Goal: Task Accomplishment & Management: Manage account settings

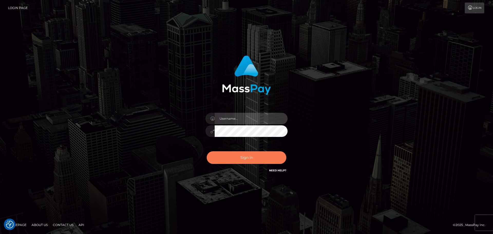
type input "Yassine Slimene"
click at [236, 153] on button "Sign in" at bounding box center [247, 157] width 80 height 13
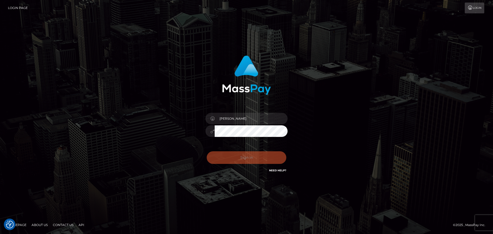
click at [236, 154] on div "Sign in Need Help?" at bounding box center [246, 159] width 90 height 23
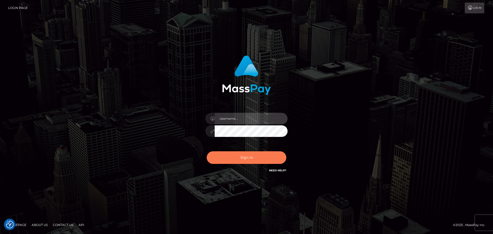
type input "Yassine Slimene"
click at [245, 157] on button "Sign in" at bounding box center [247, 157] width 80 height 13
click at [243, 163] on button "Sign in" at bounding box center [247, 157] width 80 height 13
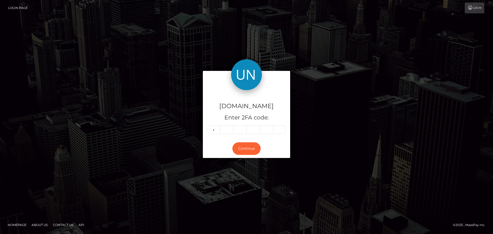
type input "4"
type input "8"
type input "7"
type input "6"
type input "7"
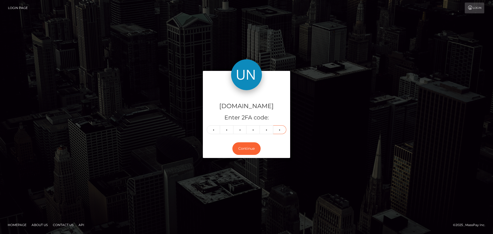
type input "9"
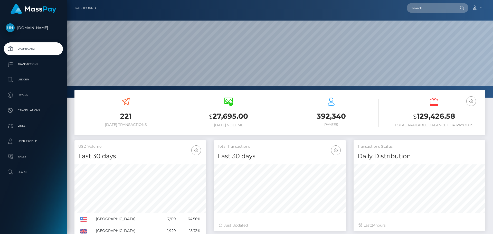
scroll to position [91, 132]
click at [427, 6] on input "text" at bounding box center [430, 8] width 48 height 10
paste input "[EMAIL_ADDRESS][DOMAIN_NAME]"
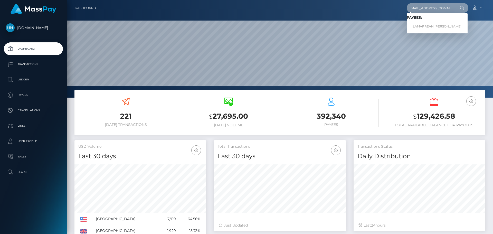
type input "[EMAIL_ADDRESS][DOMAIN_NAME]"
drag, startPoint x: 432, startPoint y: 25, endPoint x: 433, endPoint y: 28, distance: 3.6
click at [433, 28] on link "LAMARREAH MARSHAY TATE" at bounding box center [436, 26] width 61 height 9
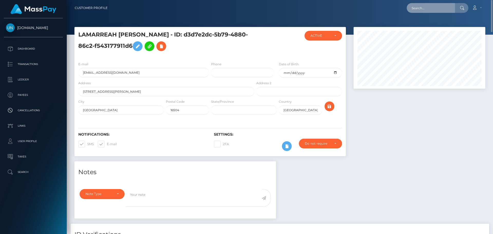
click at [427, 13] on input "text" at bounding box center [430, 8] width 48 height 10
paste input "[EMAIL_ADDRESS][DOMAIN_NAME]"
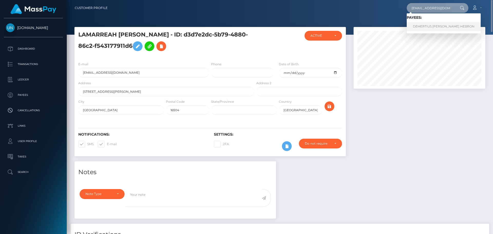
type input "[EMAIL_ADDRESS][DOMAIN_NAME]"
click at [430, 27] on link "DEMERTIUS [PERSON_NAME] HEBRON" at bounding box center [443, 26] width 74 height 9
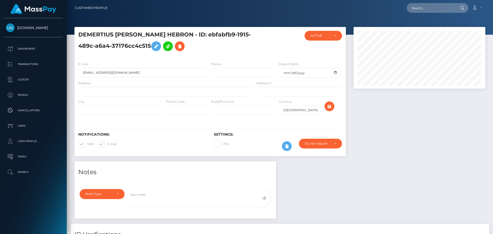
scroll to position [62, 132]
click at [438, 7] on input "text" at bounding box center [430, 8] width 48 height 10
paste input "samiirr_aaaa@icloud.com"
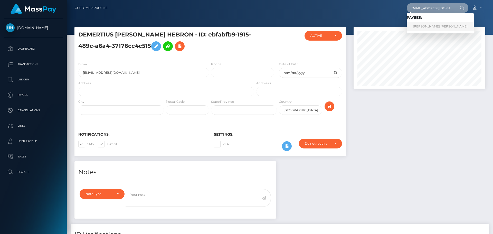
type input "samiirr_aaaa@icloud.com"
click at [433, 22] on link "SAMIRA ZARAI GONZALEZ" at bounding box center [439, 26] width 67 height 9
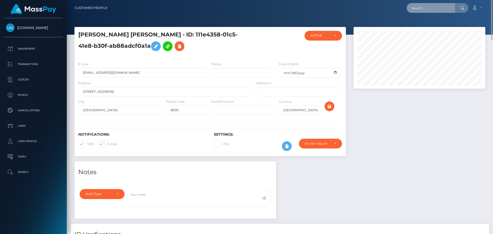
click at [447, 8] on input "text" at bounding box center [430, 8] width 48 height 10
paste input "gpzxwrqmqm@privaterelay.appleid.com"
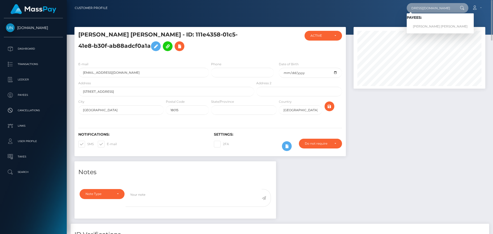
type input "gpzxwrqmqm@privaterelay.appleid.com"
click at [432, 24] on link "KATHERINE LISSETH FLORES DOMINGUEZ" at bounding box center [439, 26] width 67 height 9
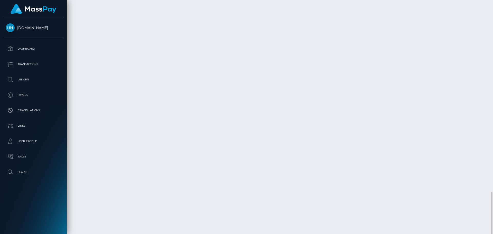
scroll to position [757, 0]
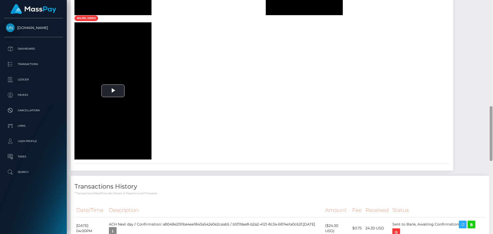
click at [492, 0] on div at bounding box center [491, 117] width 4 height 234
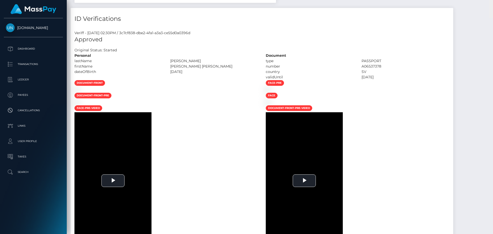
click at [492, 7] on div "Customer Profile Loading... Loading..." at bounding box center [280, 117] width 426 height 234
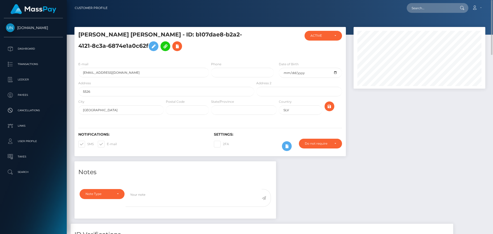
click at [491, 8] on nav "Customer Profile Loading... Loading... Account" at bounding box center [280, 8] width 426 height 16
click at [400, 11] on div "Loading... Loading... Account Edit Profile Logout" at bounding box center [298, 8] width 373 height 11
click at [417, 10] on input "text" at bounding box center [430, 8] width 48 height 10
paste input "[EMAIL_ADDRESS][DOMAIN_NAME]"
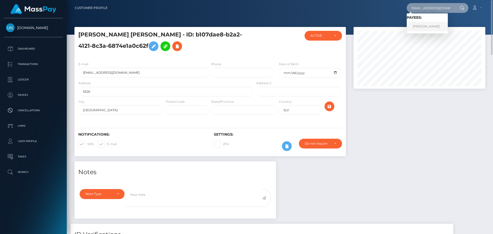
type input "[EMAIL_ADDRESS][DOMAIN_NAME]"
click at [425, 24] on link "LEAH RHIANNON WILCOCK" at bounding box center [426, 26] width 41 height 9
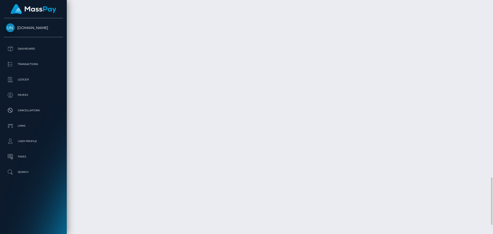
scroll to position [917, 0]
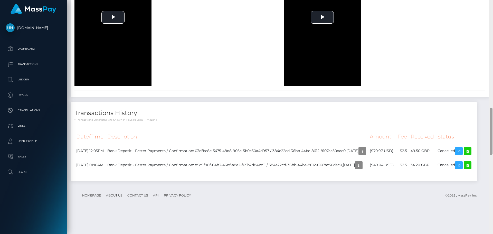
click at [492, 4] on div at bounding box center [491, 117] width 4 height 234
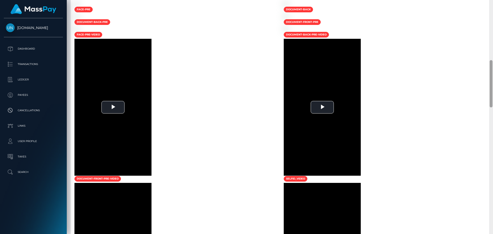
click at [492, 4] on div at bounding box center [491, 117] width 4 height 234
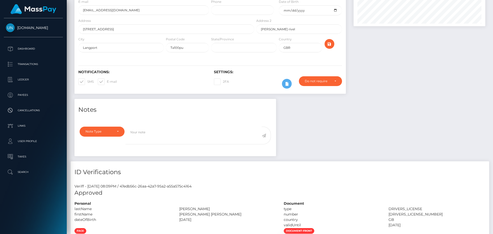
click at [490, 4] on div "Customer Profile Loading... Loading..." at bounding box center [280, 117] width 426 height 234
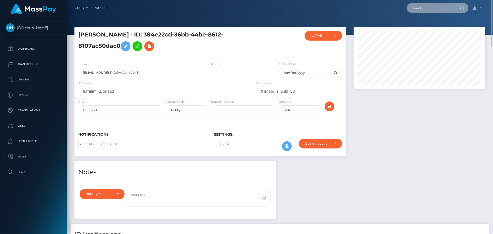
click at [452, 11] on input "text" at bounding box center [430, 8] width 48 height 10
paste input "nm656039@icloud.com"
type input "nm656039@icloud.com"
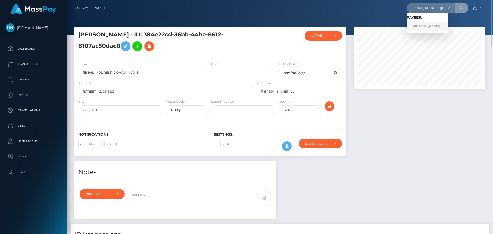
click at [433, 24] on link "NAYELI MORALES" at bounding box center [426, 26] width 41 height 9
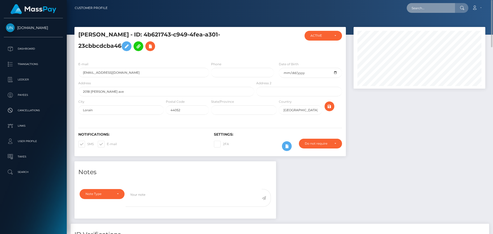
click at [448, 10] on input "text" at bounding box center [430, 8] width 48 height 10
paste input "[EMAIL_ADDRESS][DOMAIN_NAME]"
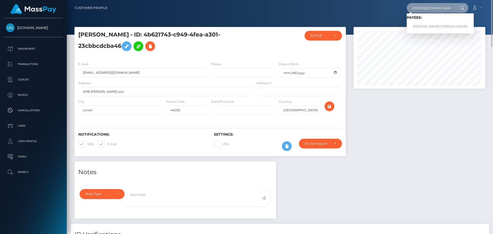
type input "[EMAIL_ADDRESS][DOMAIN_NAME]"
drag, startPoint x: 442, startPoint y: 21, endPoint x: 440, endPoint y: 24, distance: 2.9
click at [440, 24] on link "MARIA DE LAS NIEVES GONZALEZ PALACIOS" at bounding box center [439, 26] width 67 height 9
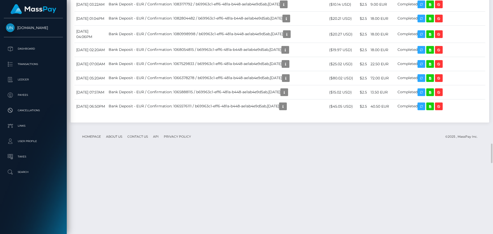
scroll to position [1847, 0]
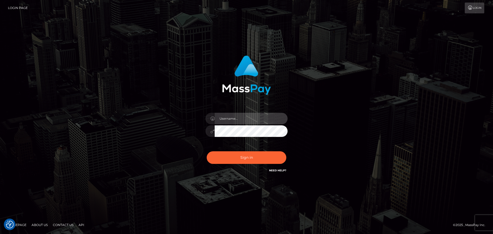
type input "Yassine Slimene"
click at [238, 142] on div "Yassine Slimene" at bounding box center [246, 128] width 90 height 39
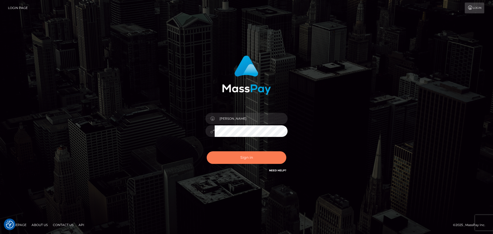
click at [238, 157] on button "Sign in" at bounding box center [247, 157] width 80 height 13
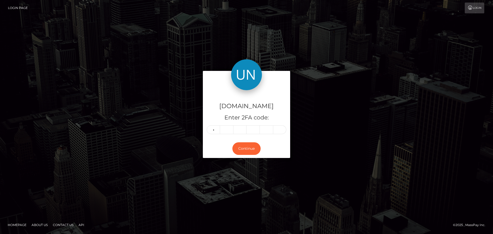
type input "0"
type input "8"
type input "1"
type input "4"
type input "0"
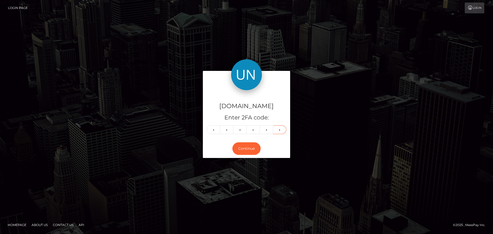
type input "6"
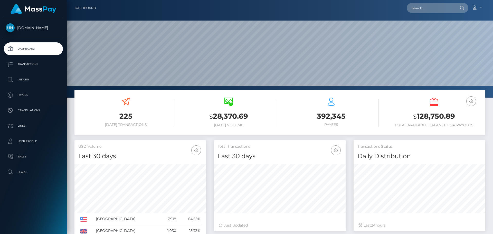
scroll to position [91, 132]
click at [421, 9] on input "text" at bounding box center [430, 8] width 48 height 10
paste input "nease206@gmail.com"
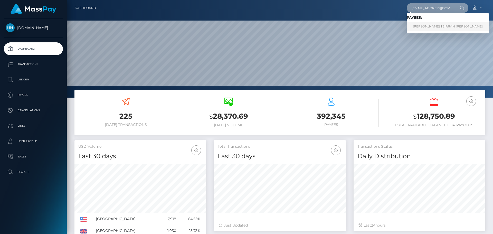
type input "nease206@gmail.com"
click at [441, 26] on link "JANEASE TEIRRAH HENDRICKS" at bounding box center [447, 26] width 82 height 9
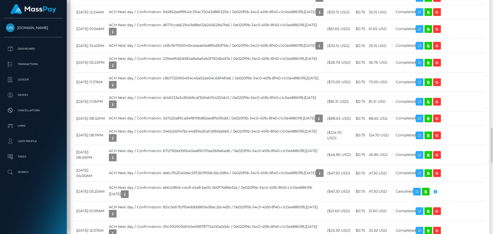
scroll to position [1026, 0]
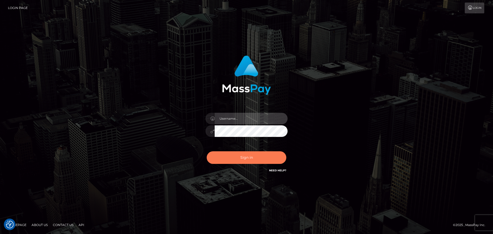
type input "[PERSON_NAME]"
click at [211, 154] on button "Sign in" at bounding box center [247, 157] width 80 height 13
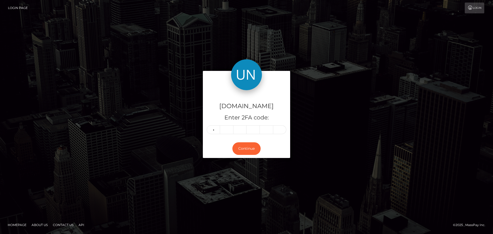
type input "2"
type input "0"
type input "6"
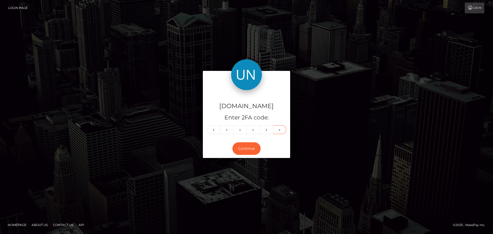
type input "0"
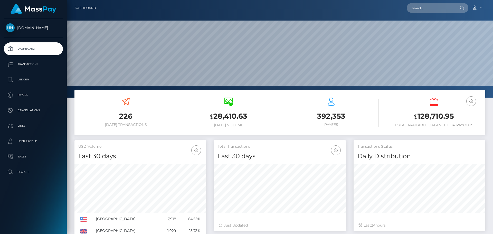
scroll to position [91, 132]
click at [422, 12] on input "text" at bounding box center [430, 8] width 48 height 10
paste input "[EMAIL_ADDRESS][DOMAIN_NAME]"
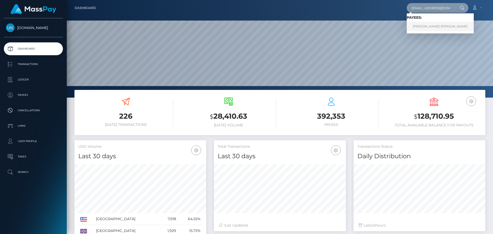
type input "[EMAIL_ADDRESS][DOMAIN_NAME]"
click at [433, 24] on link "TYRESA CHARLENE STEWART" at bounding box center [439, 26] width 67 height 9
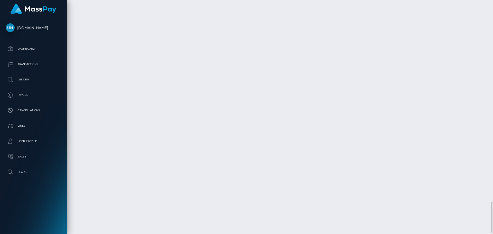
scroll to position [62, 132]
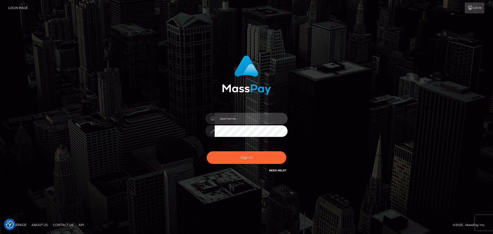
type input "[PERSON_NAME]"
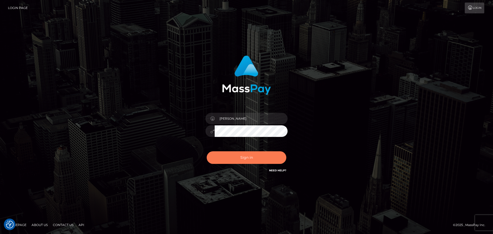
click at [222, 161] on button "Sign in" at bounding box center [247, 157] width 80 height 13
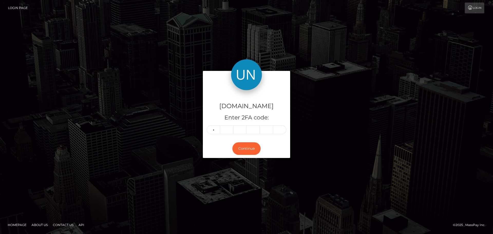
type input "5"
type input "2"
type input "5"
type input "3"
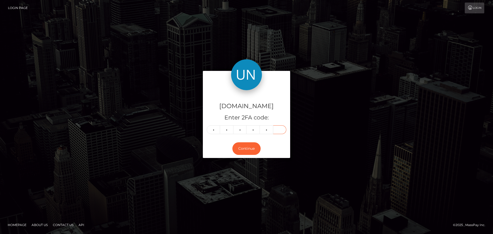
type input "0"
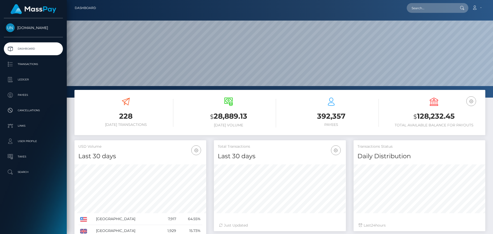
scroll to position [91, 132]
click at [423, 11] on input "text" at bounding box center [430, 8] width 48 height 10
paste input "[EMAIL_ADDRESS][DOMAIN_NAME]"
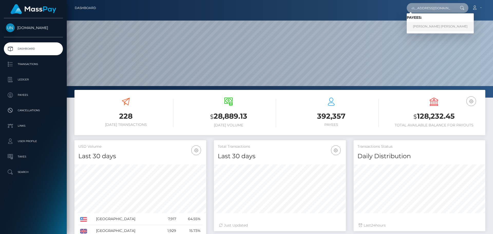
type input "[EMAIL_ADDRESS][DOMAIN_NAME]"
click at [422, 24] on link "[PERSON_NAME] [PERSON_NAME]" at bounding box center [439, 26] width 67 height 9
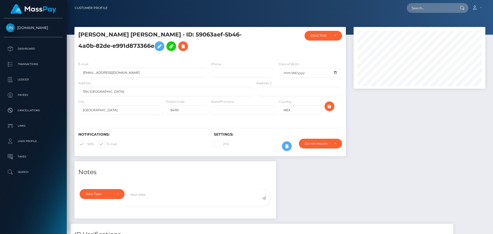
scroll to position [62, 132]
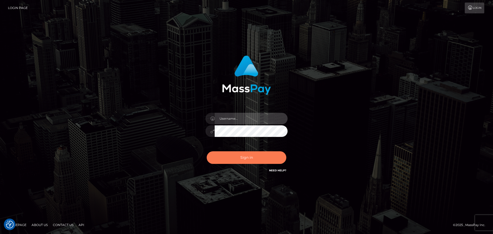
type input "[PERSON_NAME]"
click at [260, 152] on button "Sign in" at bounding box center [247, 157] width 80 height 13
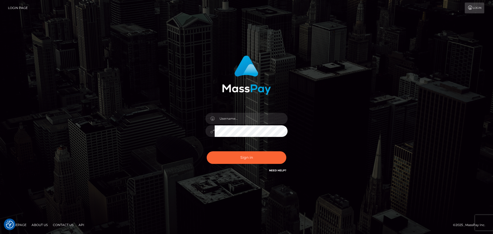
checkbox input "true"
type input "Yassine Slimene"
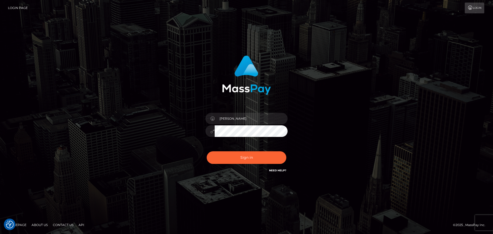
click at [236, 149] on div "Sign in Need Help?" at bounding box center [246, 159] width 90 height 23
click at [234, 154] on button "Sign in" at bounding box center [247, 157] width 80 height 13
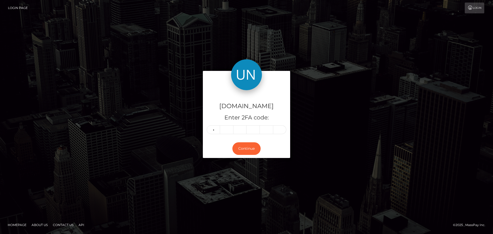
type input "4"
type input "7"
type input "0"
type input "6"
type input "8"
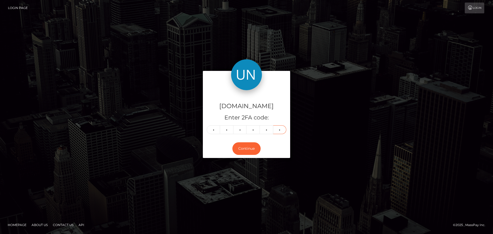
type input "4"
click at [324, 172] on div "Unlockt.me Enter 2FA code: 4 7 0 6 8 4 470684 Continue" at bounding box center [246, 116] width 493 height 169
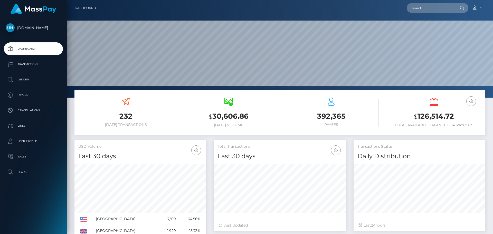
scroll to position [91, 132]
click at [431, 9] on input "text" at bounding box center [430, 8] width 48 height 10
paste input "manelamzz33@gmail.com"
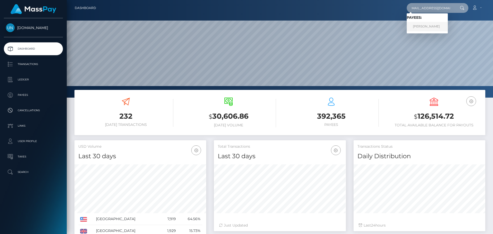
type input "manelamzz33@gmail.com"
click at [422, 24] on link "MAREK NICOLAS SOUAMES" at bounding box center [426, 26] width 41 height 9
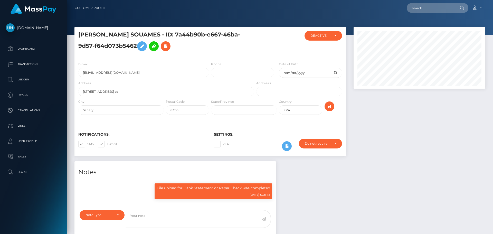
scroll to position [62, 132]
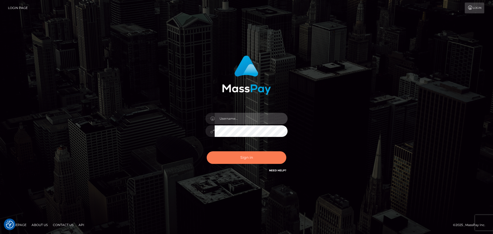
type input "Yassine Slimene"
click at [247, 158] on button "Sign in" at bounding box center [247, 157] width 80 height 13
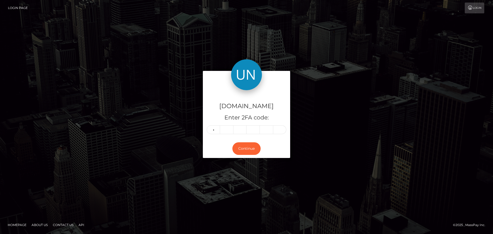
type input "9"
type input "3"
type input "1"
type input "4"
type input "1"
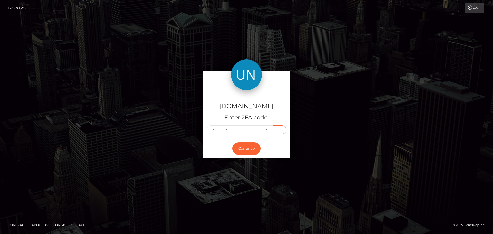
type input "2"
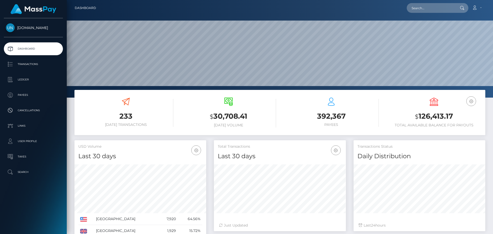
scroll to position [91, 132]
click at [418, 6] on input "text" at bounding box center [430, 8] width 48 height 10
paste input "[EMAIL_ADDRESS][DOMAIN_NAME]"
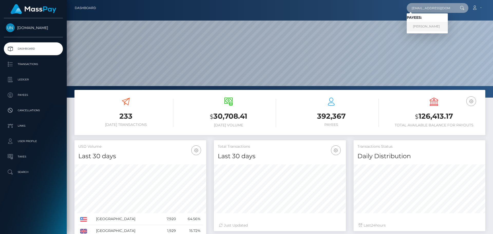
type input "[EMAIL_ADDRESS][DOMAIN_NAME]"
click at [434, 29] on link "[PERSON_NAME]" at bounding box center [426, 26] width 41 height 9
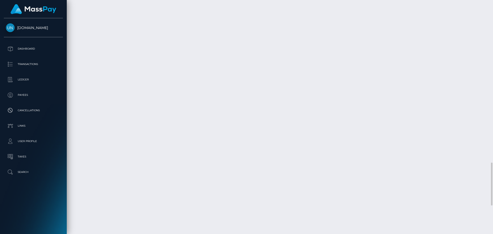
scroll to position [706, 0]
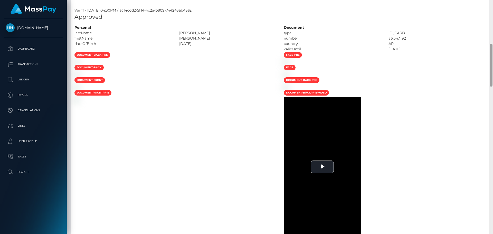
click at [492, 8] on div "Customer Profile Loading... Loading..." at bounding box center [280, 117] width 426 height 234
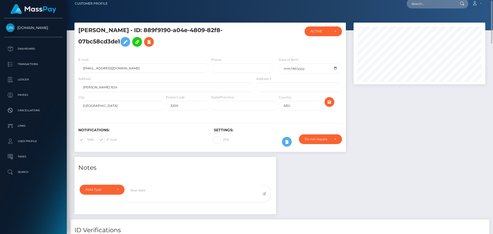
drag, startPoint x: 492, startPoint y: 8, endPoint x: 479, endPoint y: 11, distance: 13.8
click at [492, 8] on nav "Customer Profile Loading... Loading... Account" at bounding box center [280, 4] width 426 height 16
drag, startPoint x: 436, startPoint y: 10, endPoint x: 424, endPoint y: 3, distance: 13.5
click at [434, 9] on nav "Customer Profile Loading... Loading... Account" at bounding box center [280, 4] width 426 height 16
click at [424, 3] on input "text" at bounding box center [430, 4] width 48 height 10
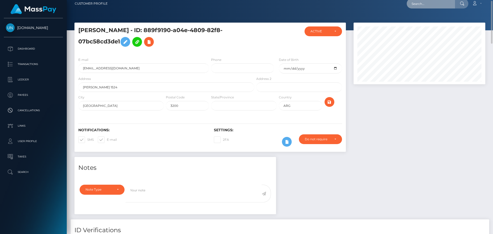
paste input "keyreyes28@icloud.com"
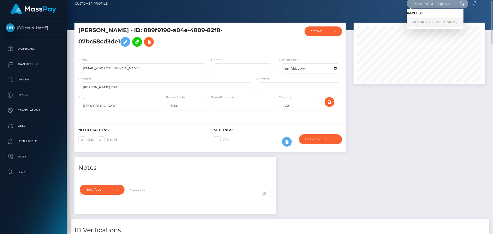
type input "keyreyes28@icloud.com"
click at [419, 21] on link "KEYLIARIS REYES REYES" at bounding box center [434, 21] width 57 height 9
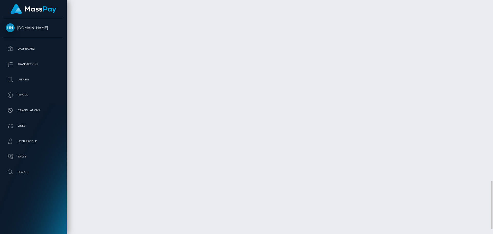
scroll to position [896, 0]
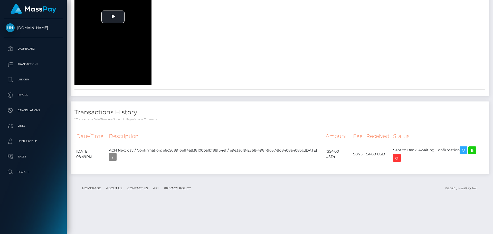
click at [492, 17] on div at bounding box center [491, 117] width 4 height 234
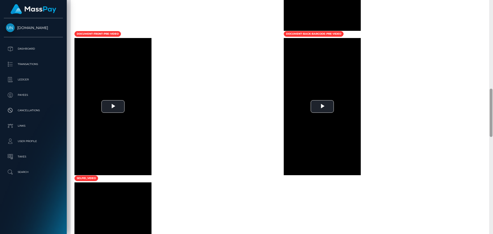
scroll to position [194, 0]
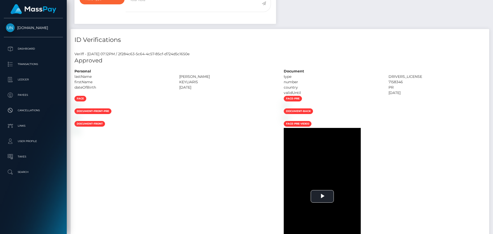
click at [492, 3] on div "Customer Profile Loading... Loading..." at bounding box center [280, 117] width 426 height 234
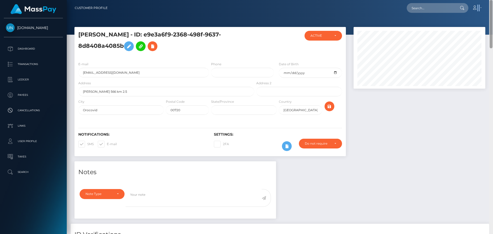
click at [492, 3] on nav "Customer Profile Loading... Loading... Account" at bounding box center [280, 8] width 426 height 16
click at [412, 11] on input "text" at bounding box center [430, 8] width 48 height 10
paste input "z2h4mdq87w@privaterelay.appleid.com"
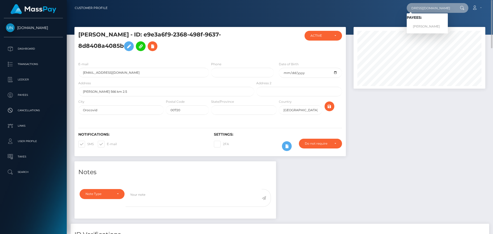
type input "z2h4mdq87w@privaterelay.appleid.com"
click at [417, 27] on link "JAYDA NABRIELLE DAVIS" at bounding box center [426, 26] width 41 height 9
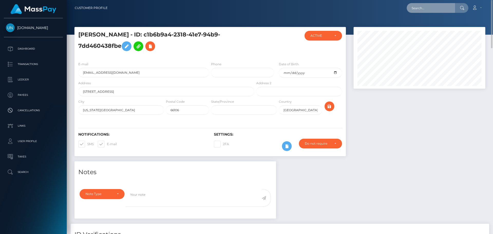
click at [416, 6] on input "text" at bounding box center [430, 8] width 48 height 10
paste input "[EMAIL_ADDRESS][DOMAIN_NAME]"
type input "[EMAIL_ADDRESS][DOMAIN_NAME]"
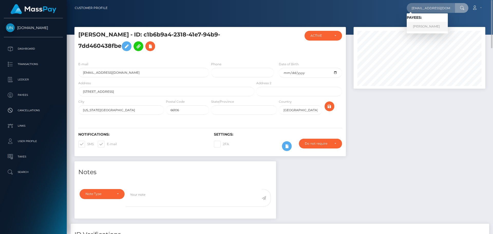
click at [422, 26] on link "[PERSON_NAME]" at bounding box center [426, 26] width 41 height 9
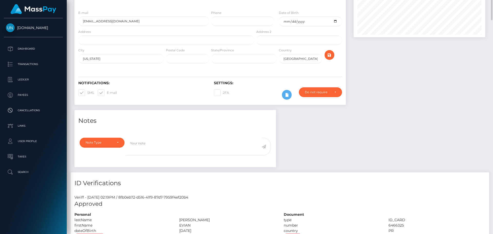
scroll to position [26, 0]
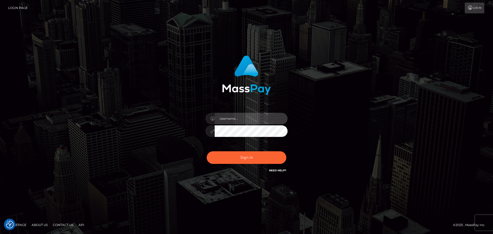
type input "Yassine Slimene"
drag, startPoint x: 221, startPoint y: 150, endPoint x: 224, endPoint y: 155, distance: 6.4
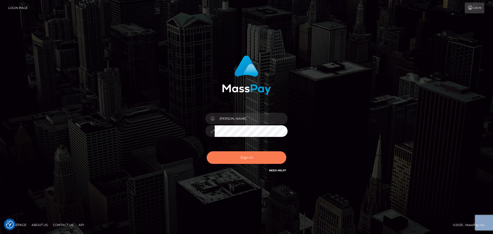
click at [221, 151] on div "Yassine Slimene Sign in" at bounding box center [246, 114] width 135 height 125
click at [225, 156] on button "Sign in" at bounding box center [247, 157] width 80 height 13
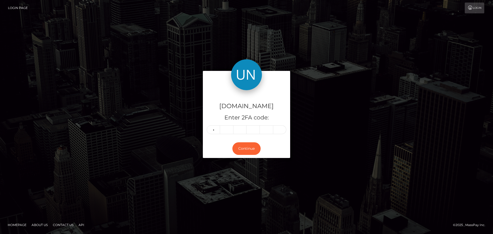
type input "2"
type input "8"
type input "9"
type input "2"
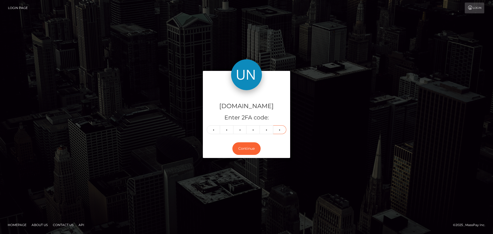
type input "7"
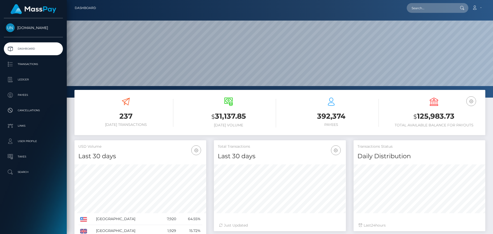
scroll to position [91, 132]
click at [415, 5] on input "text" at bounding box center [430, 8] width 48 height 10
paste input "[EMAIL_ADDRESS][DOMAIN_NAME]"
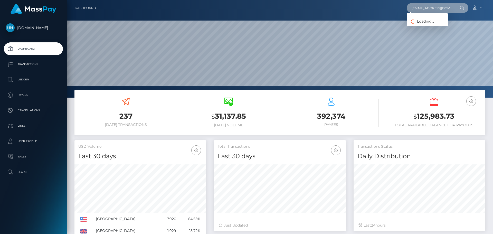
type input "[EMAIL_ADDRESS][DOMAIN_NAME]"
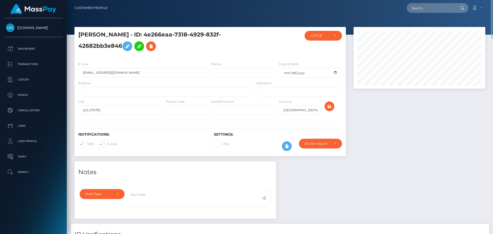
click at [156, 96] on div "Address" at bounding box center [164, 89] width 181 height 18
click at [156, 92] on input "text" at bounding box center [166, 91] width 176 height 9
paste input "383 carr. 8860 vista del rio apt P1591 Trujillo Alto PR 00976"
click at [164, 92] on input "383 carr. 8860 vista del rio apt P1591 Trujillo Alto PR 00976" at bounding box center [166, 91] width 176 height 9
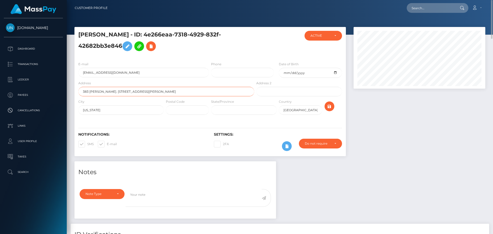
type input "383 carr. 8860 vista del rio apt P1591 Trujillo Alto PR 00976"
click at [198, 110] on input "text" at bounding box center [187, 109] width 43 height 9
paste input "00976"
type input "00976"
click at [216, 103] on label "State/Province" at bounding box center [222, 101] width 23 height 5
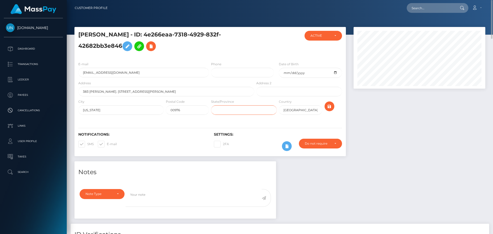
click at [221, 113] on input "text" at bounding box center [244, 109] width 66 height 9
type input "PR"
drag, startPoint x: 193, startPoint y: 93, endPoint x: 175, endPoint y: 98, distance: 18.9
click at [186, 95] on input "383 carr. 8860 vista del rio apt P1591 Trujillo Alto PR 00976" at bounding box center [166, 91] width 176 height 9
click at [143, 92] on input "383 carr. 8860 vista del rio apt P1591 Trujillo Alto PR 00976" at bounding box center [166, 91] width 176 height 9
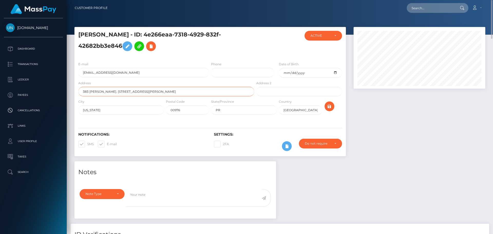
click at [143, 92] on input "383 carr. 8860 vista del rio apt P1591 Trujillo Alto PR 00976" at bounding box center [166, 91] width 176 height 9
click at [135, 106] on input "Puerto Rico" at bounding box center [120, 109] width 85 height 9
paste input "Trujillo"
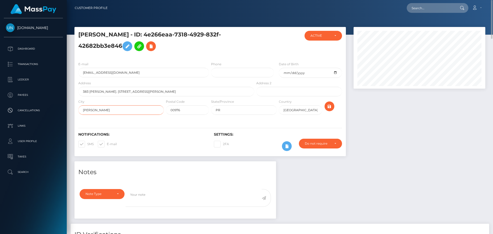
type input "Trujillo Alto"
drag, startPoint x: 180, startPoint y: 93, endPoint x: 138, endPoint y: 98, distance: 42.5
click at [138, 98] on div "Address 383 carr. 8860 vista del rio apt P1591 Trujillo Alto PR 00976" at bounding box center [164, 89] width 181 height 18
type input "383 carr. 8860 vista del rio apt P1591"
click at [333, 105] on button "submit" at bounding box center [329, 106] width 10 height 10
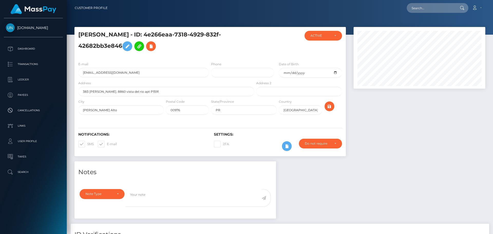
scroll to position [62, 132]
click at [431, 9] on input "text" at bounding box center [430, 8] width 48 height 10
paste input "kellygrueso216@gmail.com"
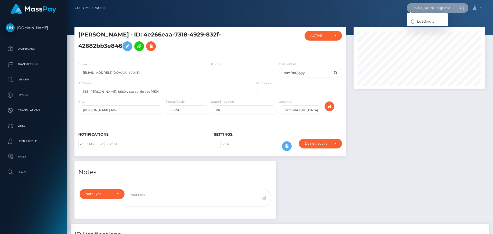
scroll to position [0, 4]
type input "kellygrueso216@gmail.com"
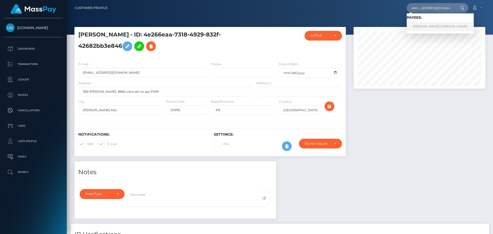
click at [423, 27] on link "JHON EDINSON MORENO QUINONES" at bounding box center [439, 26] width 67 height 9
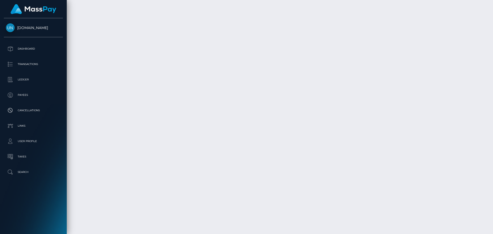
scroll to position [925, 0]
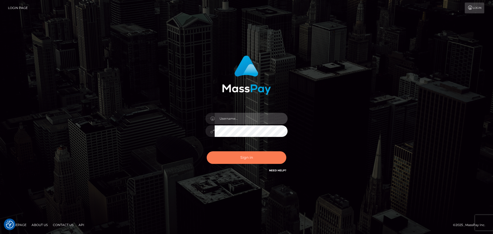
type input "[PERSON_NAME]"
click at [262, 159] on button "Sign in" at bounding box center [247, 157] width 80 height 13
type input "[PERSON_NAME]"
click at [246, 159] on button "Sign in" at bounding box center [247, 157] width 80 height 13
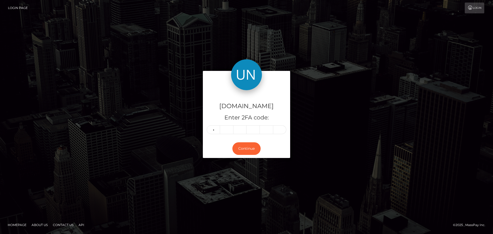
type input "1"
type input "4"
type input "8"
type input "1"
type input "7"
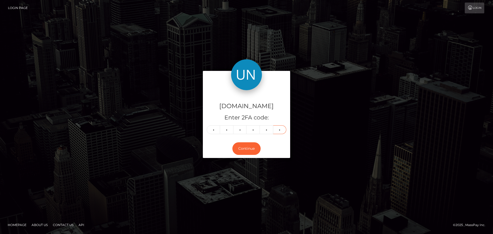
type input "4"
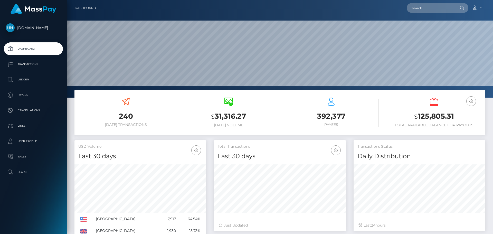
scroll to position [91, 132]
click at [439, 12] on input "text" at bounding box center [430, 8] width 48 height 10
paste input "[EMAIL_ADDRESS][DOMAIN_NAME]"
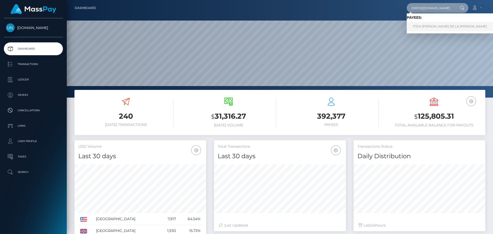
type input "[EMAIL_ADDRESS][DOMAIN_NAME]"
click at [429, 28] on link "ITZIA MARIE KUILAN DE LA ROSA" at bounding box center [449, 26] width 86 height 9
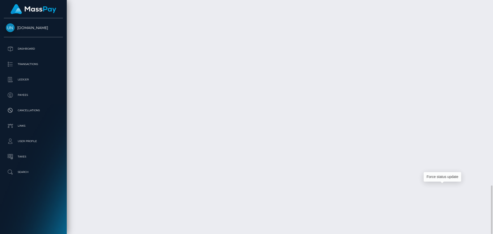
scroll to position [62, 132]
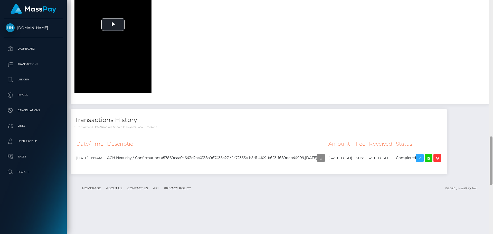
click at [492, 2] on div at bounding box center [491, 117] width 4 height 234
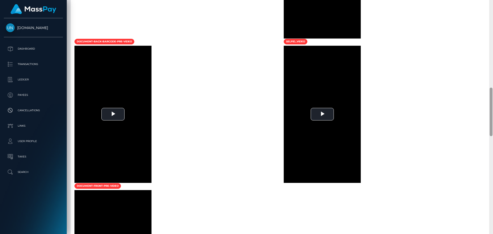
click at [492, 2] on div at bounding box center [491, 117] width 4 height 234
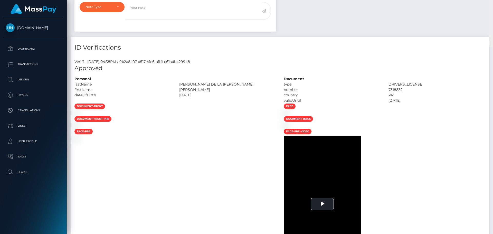
click at [492, 2] on div "Customer Profile Loading... Loading..." at bounding box center [280, 117] width 426 height 234
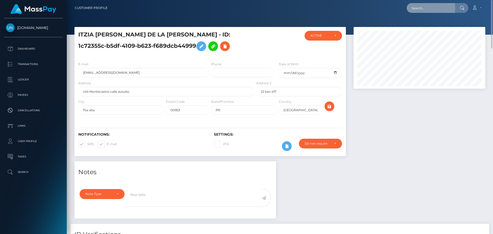
click at [438, 5] on input "text" at bounding box center [430, 8] width 48 height 10
paste input "katerinearenas17@gmail.com"
type input "katerinearenas17@gmail.com"
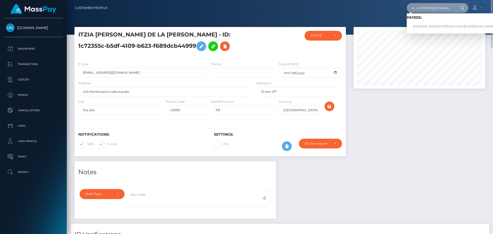
scroll to position [0, 0]
click at [435, 25] on link "JULIETH KATERINE ARENAS MENESES" at bounding box center [453, 26] width 95 height 9
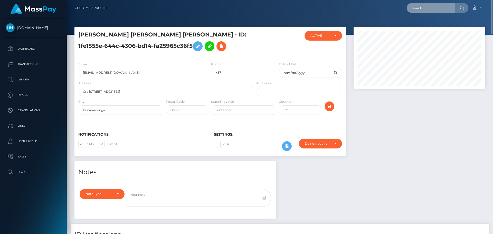
click at [437, 6] on input "text" at bounding box center [430, 8] width 48 height 10
paste input "adryelle.fanny973@gmail.com"
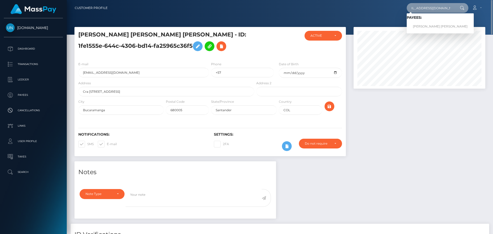
type input "adryelle.fanny973@gmail.com"
click at [430, 26] on link "AUGUSTO RYAN BRITO GOMES" at bounding box center [439, 26] width 67 height 9
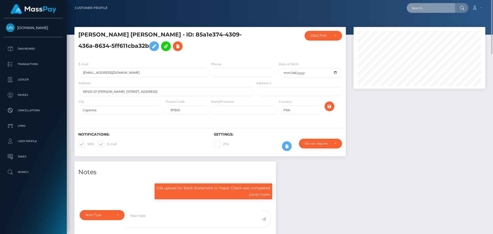
click at [411, 5] on input "text" at bounding box center [430, 8] width 48 height 10
paste input "[EMAIL_ADDRESS][DOMAIN_NAME]"
type input "[EMAIL_ADDRESS][DOMAIN_NAME]"
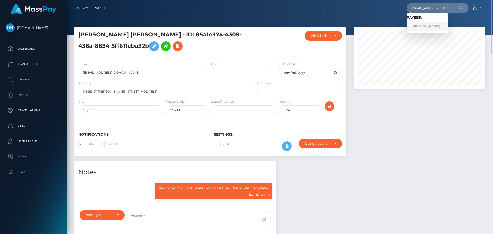
click at [434, 26] on link "SOL SANTOS PEREZ" at bounding box center [426, 26] width 41 height 9
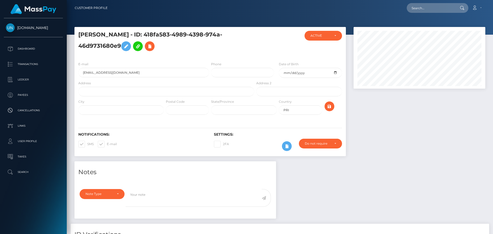
scroll to position [62, 132]
click at [116, 94] on input "text" at bounding box center [166, 91] width 176 height 9
paste input "Urb. [PERSON_NAME] #A10, [GEOGRAPHIC_DATA], 00705, [US_STATE]"
type input "Urb. [PERSON_NAME] #A10, [GEOGRAPHIC_DATA], 00705, [US_STATE]"
click at [251, 111] on input "text" at bounding box center [244, 109] width 66 height 9
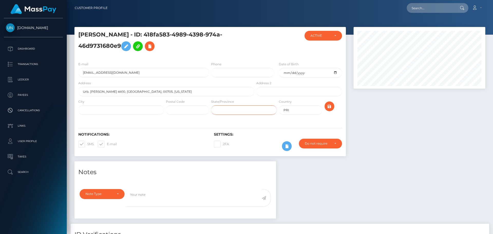
type input "PR"
click at [139, 90] on input "Urb. [PERSON_NAME] #A10, [GEOGRAPHIC_DATA], 00705, [US_STATE]" at bounding box center [166, 91] width 176 height 9
click at [186, 109] on input "text" at bounding box center [187, 109] width 43 height 9
paste input "00705"
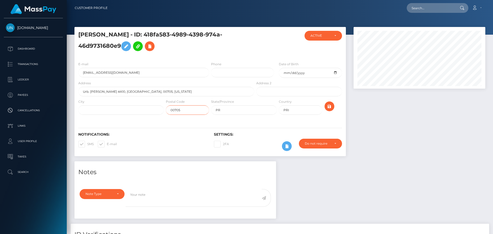
type input "00705"
click at [128, 92] on input "Urb. Campo Rey #A10, Aibonito, 00705, Puerto Rico" at bounding box center [166, 91] width 176 height 9
click at [125, 108] on input "text" at bounding box center [120, 109] width 85 height 9
paste input "Aibonito"
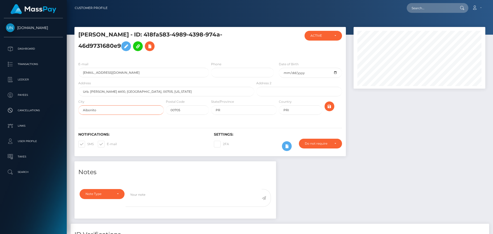
type input "Aibonito"
drag, startPoint x: 176, startPoint y: 90, endPoint x: 117, endPoint y: 94, distance: 59.4
click at [117, 94] on input "Urb. Campo Rey #A10, Aibonito, 00705, Puerto Rico" at bounding box center [166, 91] width 176 height 9
type input "Urb. Campo Rey #A10"
click at [325, 106] on button "submit" at bounding box center [329, 106] width 10 height 10
